Goal: Task Accomplishment & Management: Manage account settings

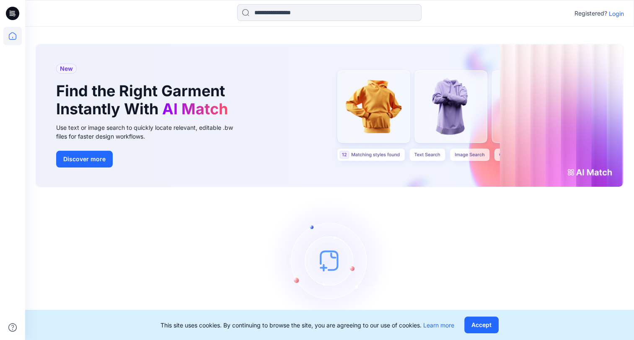
click at [617, 15] on p "Login" at bounding box center [616, 13] width 15 height 9
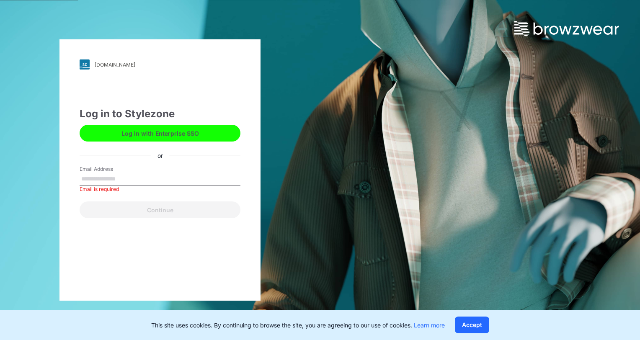
click at [117, 171] on label "Email Address" at bounding box center [109, 170] width 59 height 8
click at [117, 173] on input "Email Address" at bounding box center [160, 179] width 161 height 13
click at [117, 179] on input "Email Address" at bounding box center [160, 179] width 161 height 13
type input "**********"
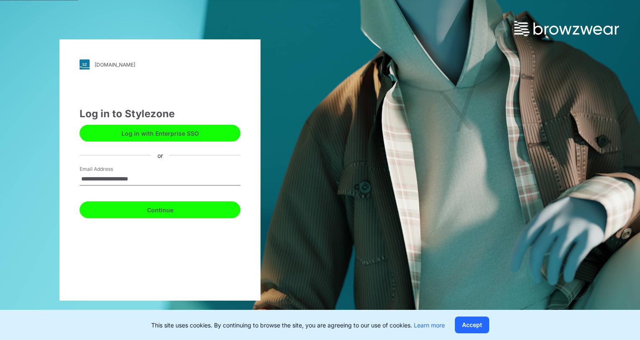
click at [136, 214] on button "Continue" at bounding box center [160, 210] width 161 height 17
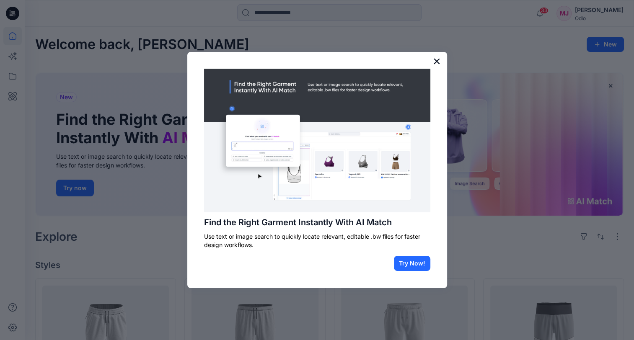
click at [435, 61] on button "×" at bounding box center [437, 60] width 8 height 13
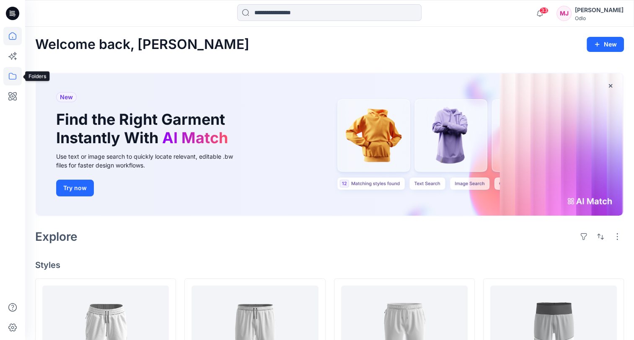
click at [13, 81] on icon at bounding box center [12, 76] width 18 height 18
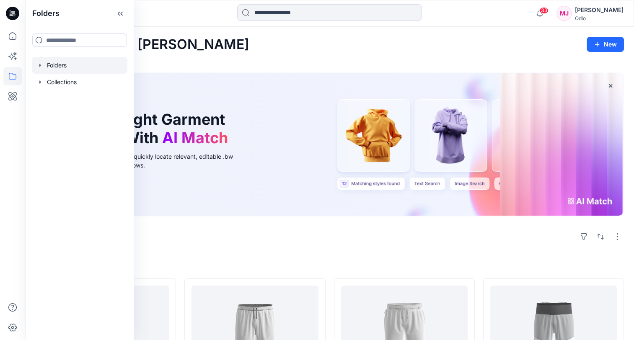
click at [53, 67] on div at bounding box center [80, 65] width 96 height 17
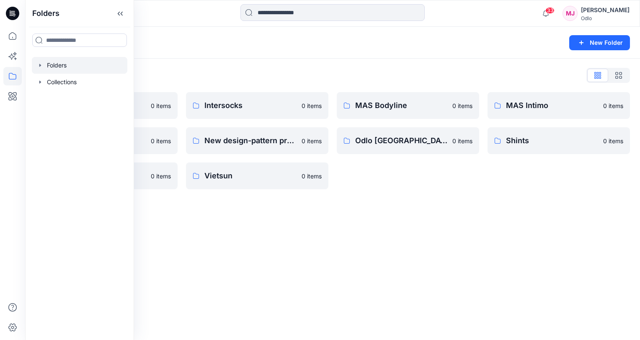
click at [251, 298] on div "Folders New Folder Folders List Gennex, Tayeh 0 items Memteks 0 items Sportstex…" at bounding box center [332, 184] width 615 height 314
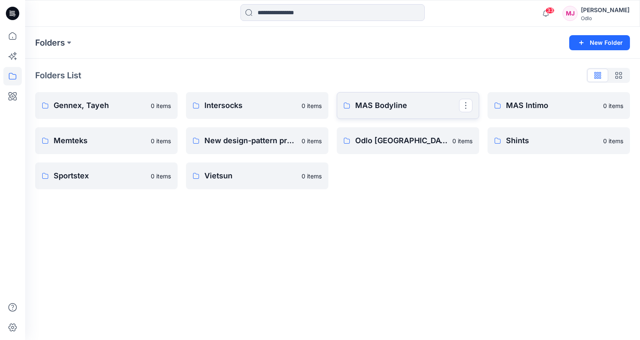
click at [394, 109] on p "MAS Bodyline" at bounding box center [407, 106] width 104 height 12
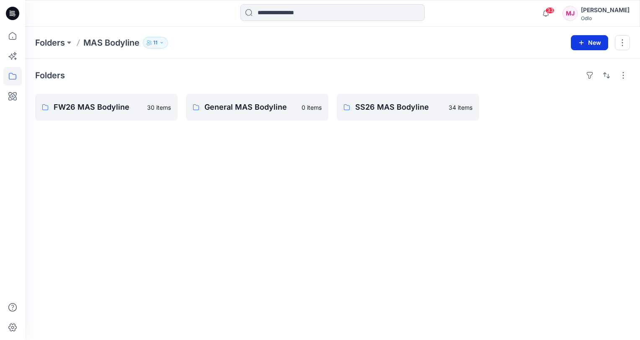
click at [594, 41] on button "New" at bounding box center [589, 42] width 37 height 15
click at [567, 79] on p "New Folder" at bounding box center [565, 79] width 31 height 9
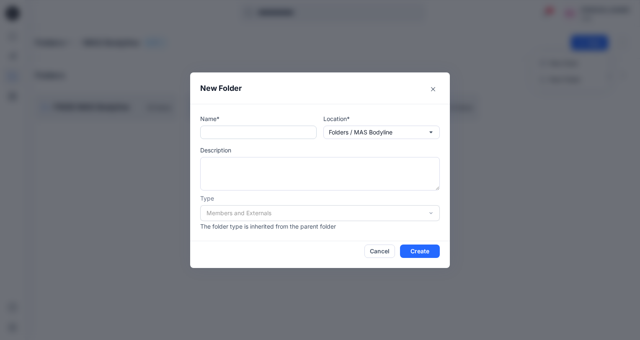
click at [302, 134] on input "text" at bounding box center [258, 132] width 117 height 13
drag, startPoint x: 268, startPoint y: 130, endPoint x: 161, endPoint y: 132, distance: 106.9
click at [161, 132] on div "**********" at bounding box center [320, 170] width 640 height 340
type input "**********"
click at [421, 254] on button "Create" at bounding box center [420, 251] width 40 height 13
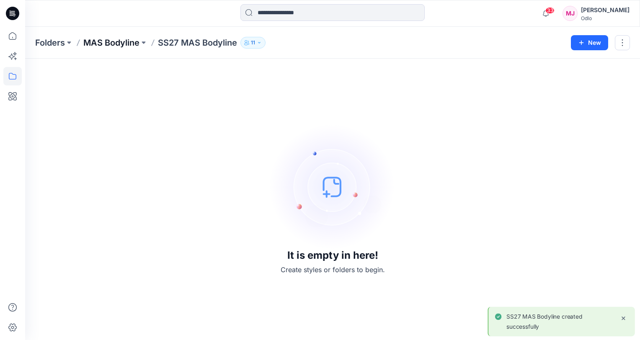
click at [122, 44] on p "MAS Bodyline" at bounding box center [111, 43] width 56 height 12
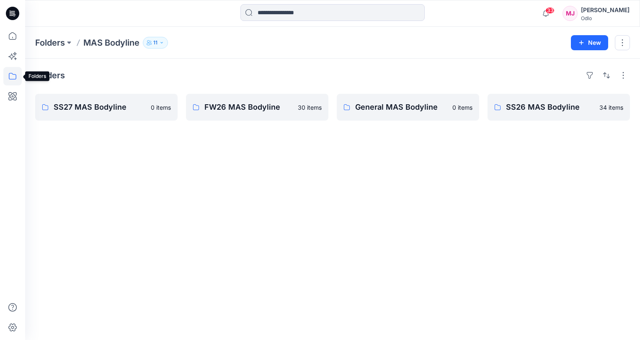
click at [10, 79] on icon at bounding box center [12, 76] width 18 height 18
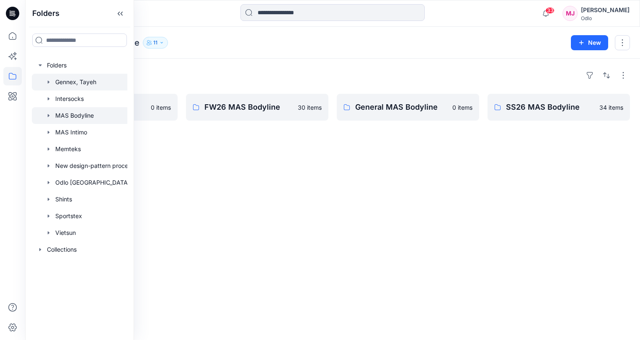
click at [68, 82] on div at bounding box center [90, 82] width 117 height 17
click at [233, 153] on div "Folders SS27 Gennex, Tayeh 13 items SS26 Gennex, Tayeh 59 items FW26 Gennex, Ta…" at bounding box center [332, 200] width 615 height 282
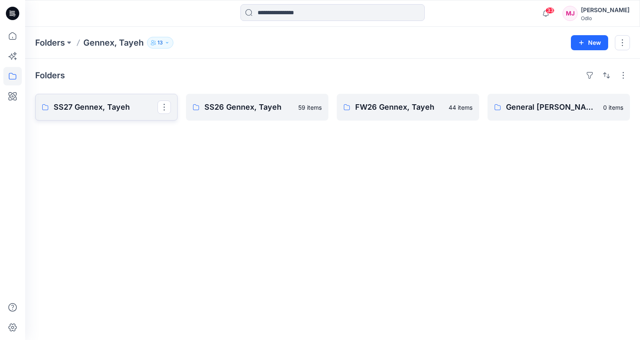
click at [124, 114] on link "SS27 Gennex, Tayeh" at bounding box center [106, 107] width 143 height 27
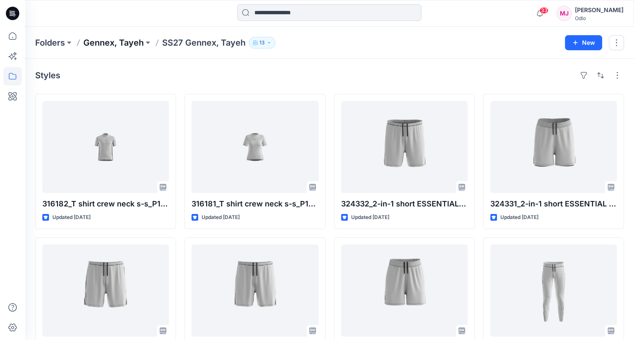
click at [126, 41] on p "Gennex, Tayeh" at bounding box center [113, 43] width 60 height 12
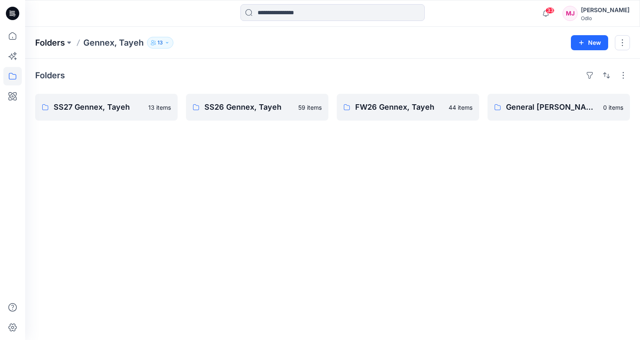
click at [47, 45] on p "Folders" at bounding box center [50, 43] width 30 height 12
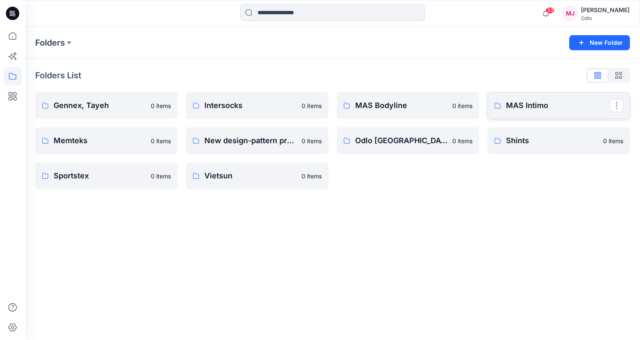
click at [515, 108] on p "MAS Intimo" at bounding box center [558, 106] width 104 height 12
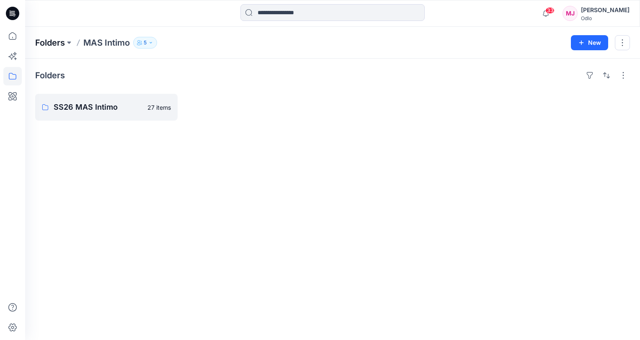
click at [58, 41] on p "Folders" at bounding box center [50, 43] width 30 height 12
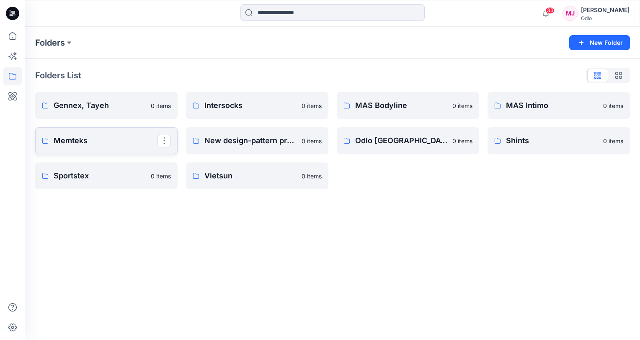
click at [97, 137] on p "Memteks" at bounding box center [106, 141] width 104 height 12
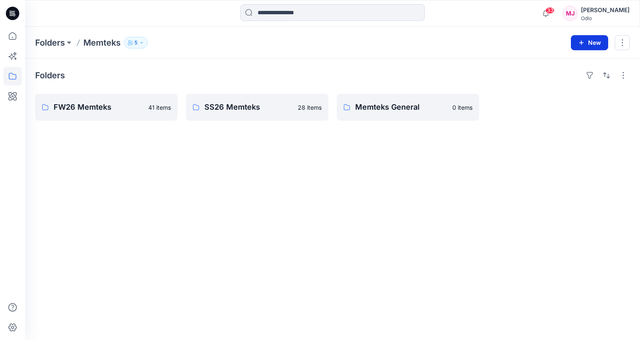
click at [580, 44] on icon "button" at bounding box center [581, 42] width 7 height 7
click at [555, 79] on p "New Folder" at bounding box center [565, 79] width 31 height 9
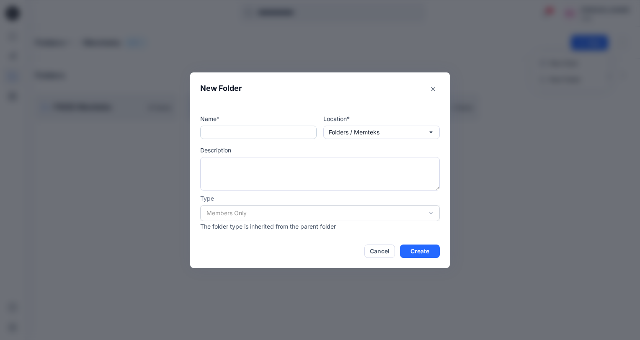
click at [252, 132] on input "text" at bounding box center [258, 132] width 117 height 13
paste input "**********"
type input "**********"
click at [414, 249] on button "Create" at bounding box center [420, 251] width 40 height 13
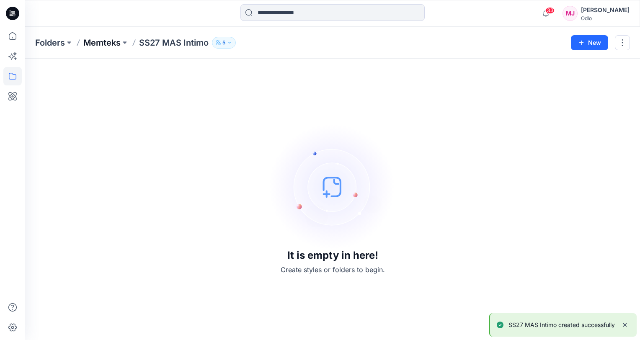
click at [107, 45] on p "Memteks" at bounding box center [101, 43] width 37 height 12
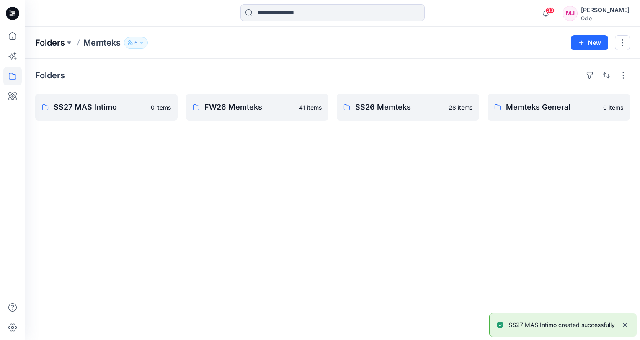
click at [61, 44] on p "Folders" at bounding box center [50, 43] width 30 height 12
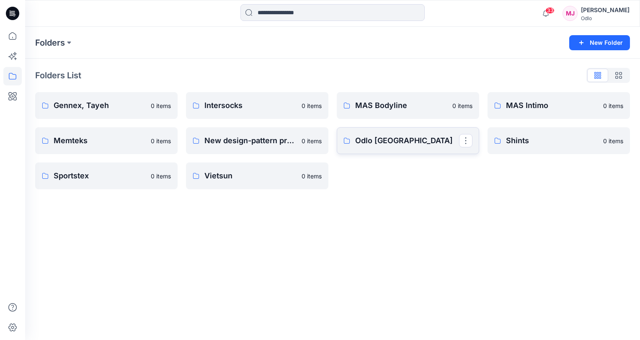
click at [366, 145] on p "Odlo Romania" at bounding box center [407, 141] width 104 height 12
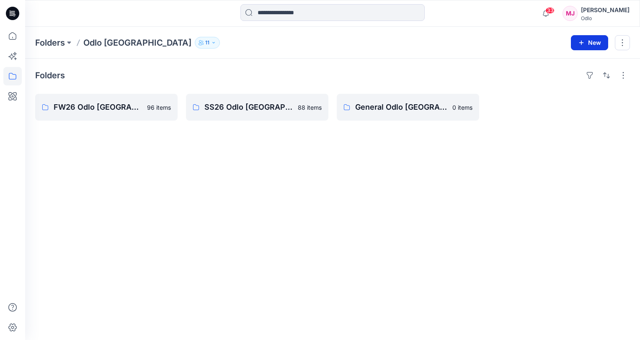
click at [589, 46] on button "New" at bounding box center [589, 42] width 37 height 15
click at [557, 80] on p "New Folder" at bounding box center [565, 79] width 31 height 9
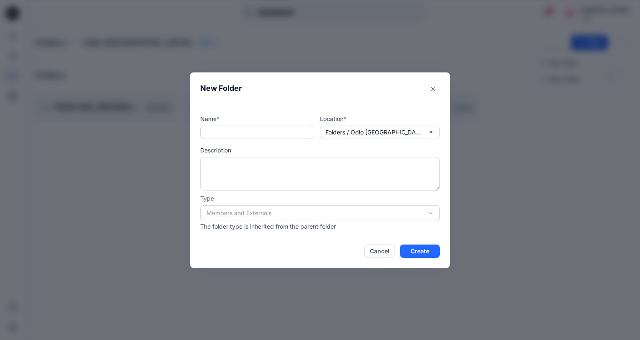
click at [307, 134] on input "text" at bounding box center [256, 132] width 113 height 13
type input "**********"
click at [426, 249] on button "Create" at bounding box center [420, 251] width 40 height 13
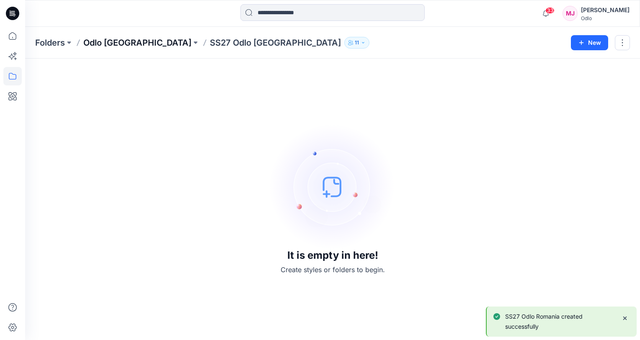
click at [111, 44] on p "Odlo Romania" at bounding box center [137, 43] width 108 height 12
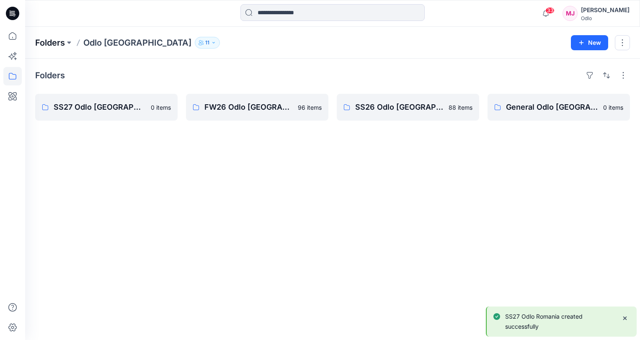
click at [57, 44] on p "Folders" at bounding box center [50, 43] width 30 height 12
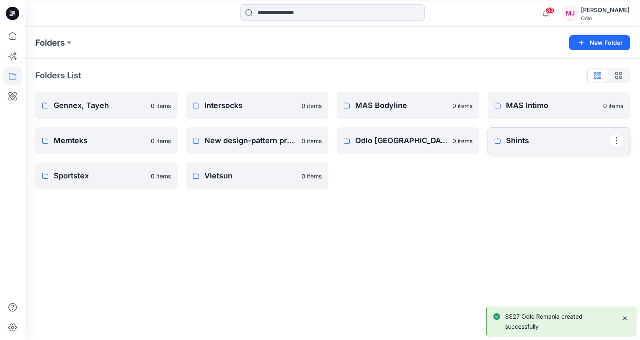
click at [511, 137] on p "Shints" at bounding box center [558, 141] width 104 height 12
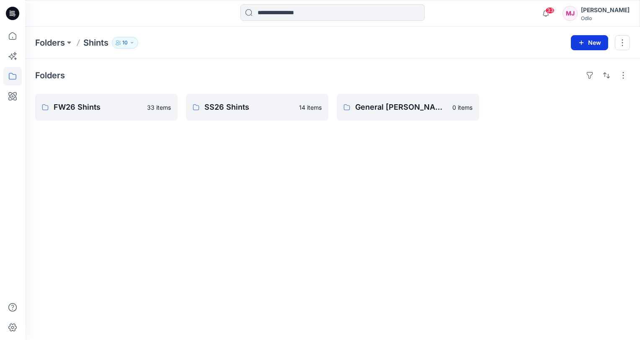
click at [597, 41] on button "New" at bounding box center [589, 42] width 37 height 15
click at [563, 77] on p "New Folder" at bounding box center [565, 79] width 31 height 9
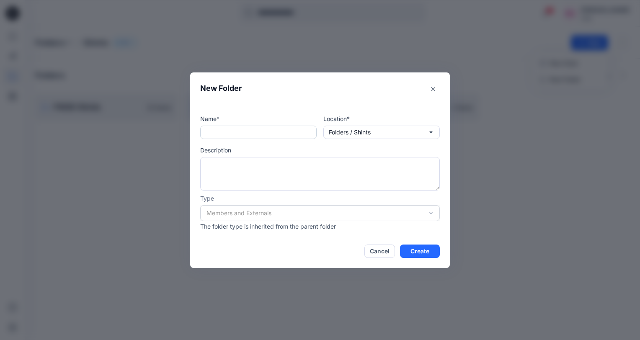
click at [277, 131] on input "text" at bounding box center [258, 132] width 117 height 13
type input "**********"
click at [409, 254] on button "Create" at bounding box center [420, 251] width 40 height 13
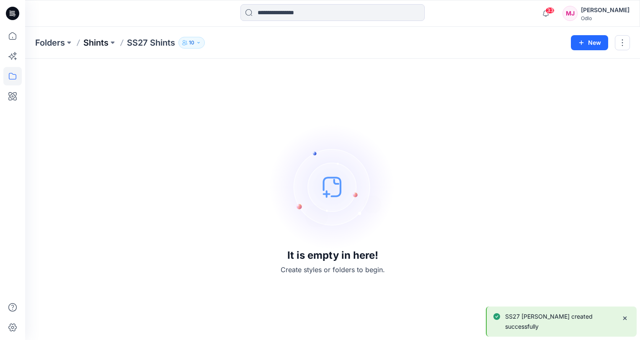
click at [92, 43] on p "Shints" at bounding box center [95, 43] width 25 height 12
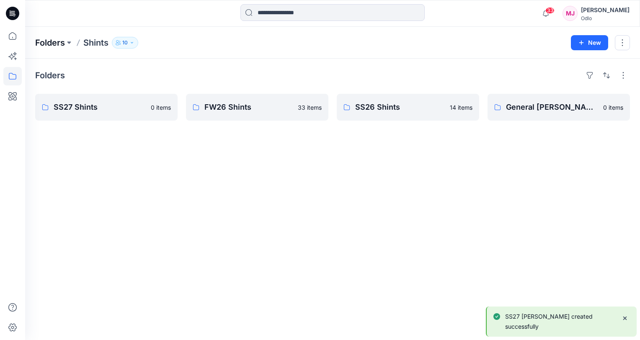
click at [59, 40] on p "Folders" at bounding box center [50, 43] width 30 height 12
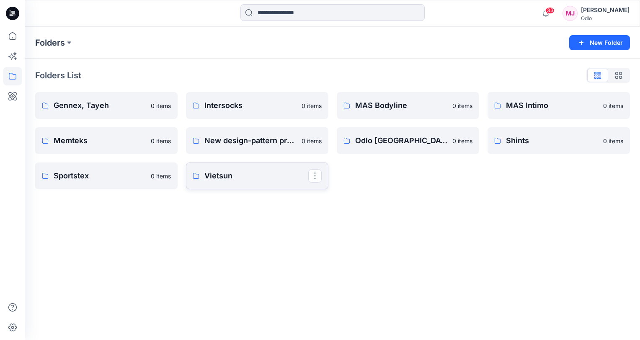
click at [219, 179] on p "Vietsun" at bounding box center [257, 176] width 104 height 12
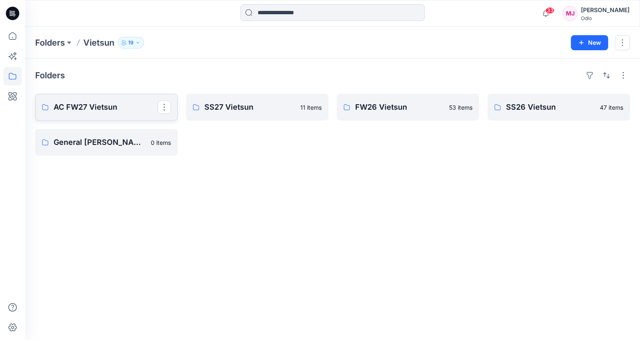
click at [106, 111] on p "AC FW27 Vietsun" at bounding box center [106, 107] width 104 height 12
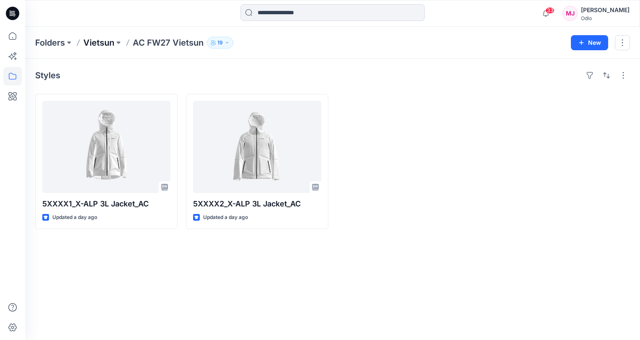
click at [106, 44] on p "Vietsun" at bounding box center [98, 43] width 31 height 12
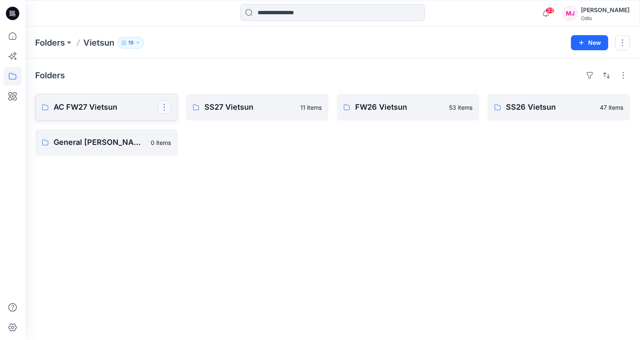
click at [162, 109] on button "button" at bounding box center [164, 107] width 13 height 13
click at [180, 126] on p "Edit" at bounding box center [180, 126] width 10 height 9
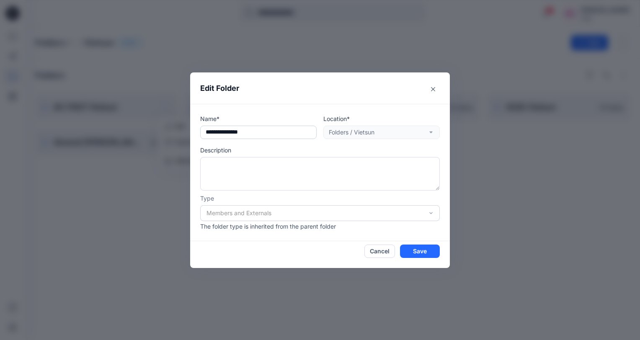
click at [216, 132] on input "**********" at bounding box center [258, 132] width 117 height 13
type input "**********"
click at [420, 255] on button "Save" at bounding box center [420, 251] width 40 height 13
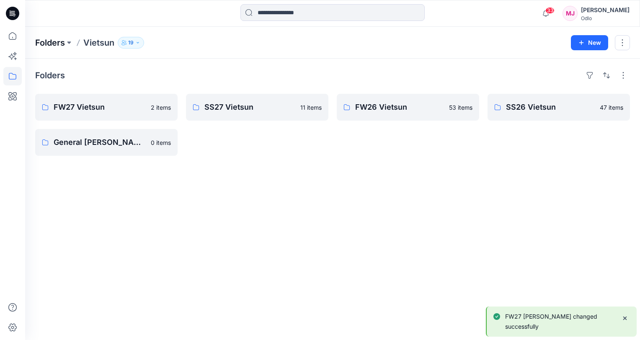
click at [51, 46] on p "Folders" at bounding box center [50, 43] width 30 height 12
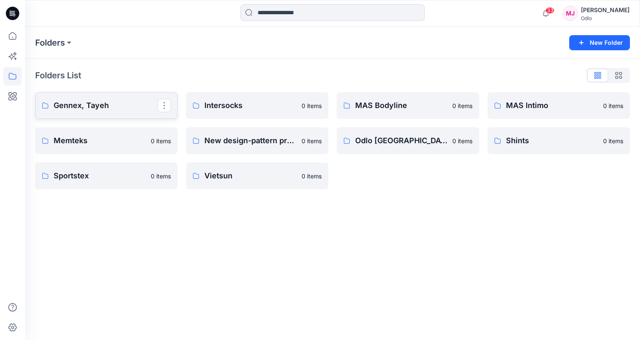
click at [97, 110] on p "Gennex, Tayeh" at bounding box center [106, 106] width 104 height 12
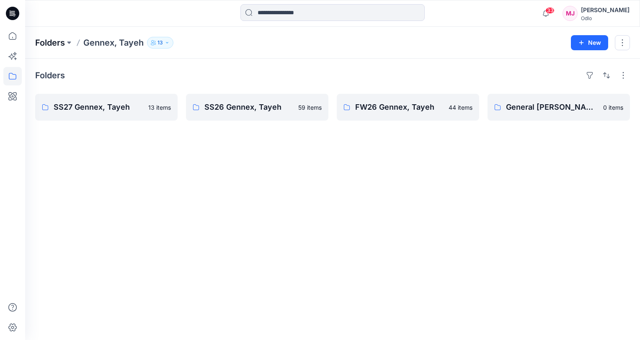
click at [57, 42] on p "Folders" at bounding box center [50, 43] width 30 height 12
